Goal: Information Seeking & Learning: Understand process/instructions

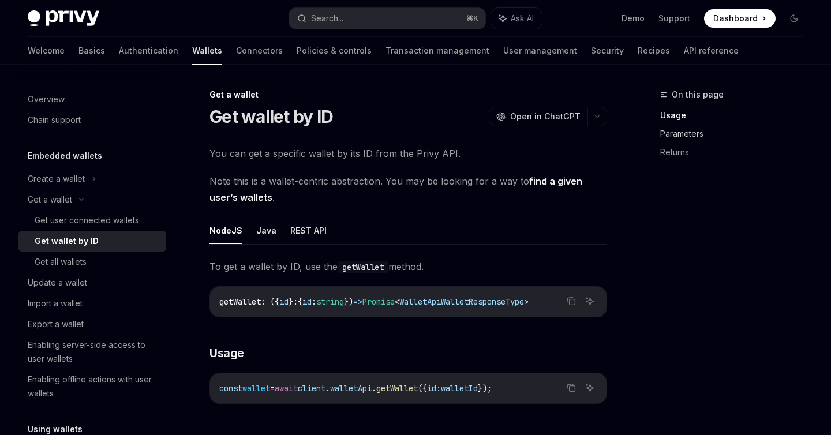
click at [689, 133] on link "Parameters" at bounding box center [736, 134] width 152 height 18
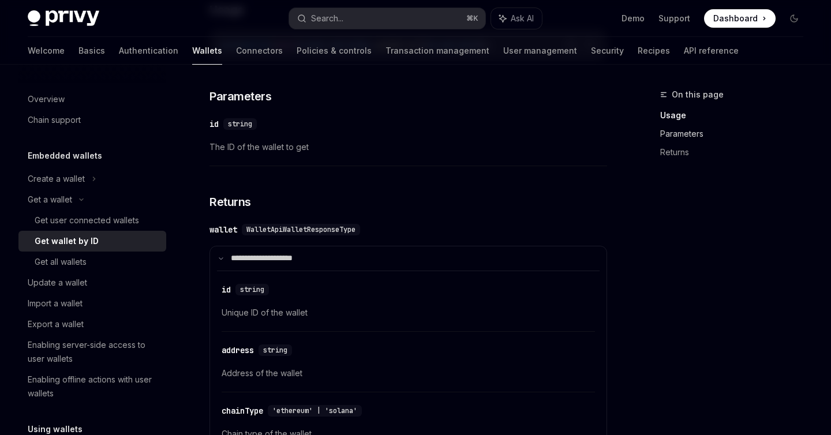
scroll to position [344, 0]
click at [279, 318] on span "Unique ID of the wallet" at bounding box center [409, 312] width 374 height 14
click at [268, 315] on span "Unique ID of the wallet" at bounding box center [409, 312] width 374 height 14
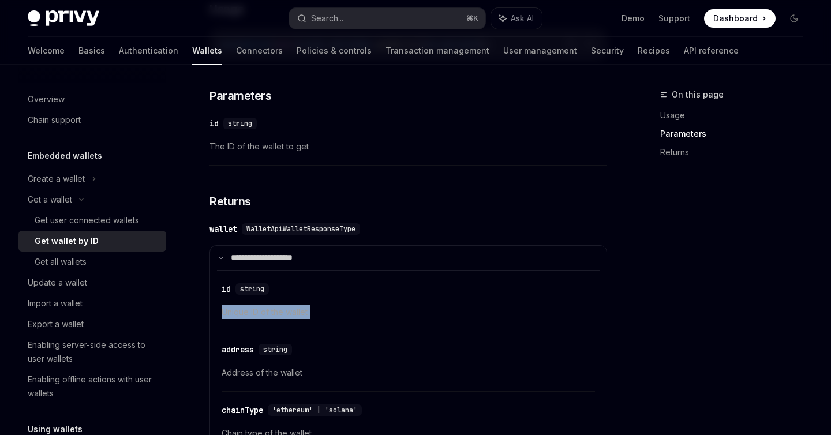
click at [268, 315] on span "Unique ID of the wallet" at bounding box center [409, 312] width 374 height 14
click at [85, 258] on div "Get all wallets" at bounding box center [61, 262] width 52 height 14
type textarea "*"
